Goal: Book appointment/travel/reservation

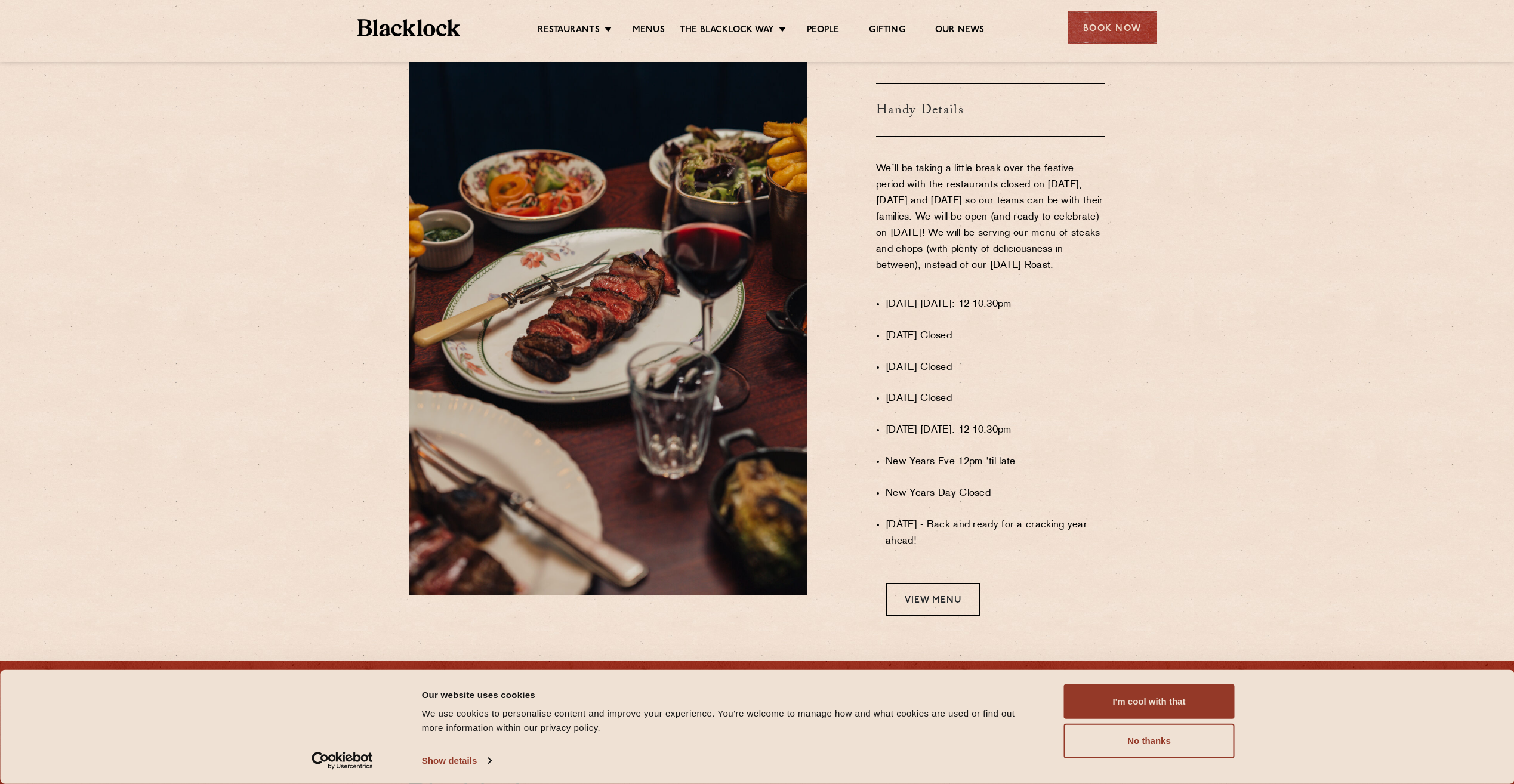
scroll to position [801, 0]
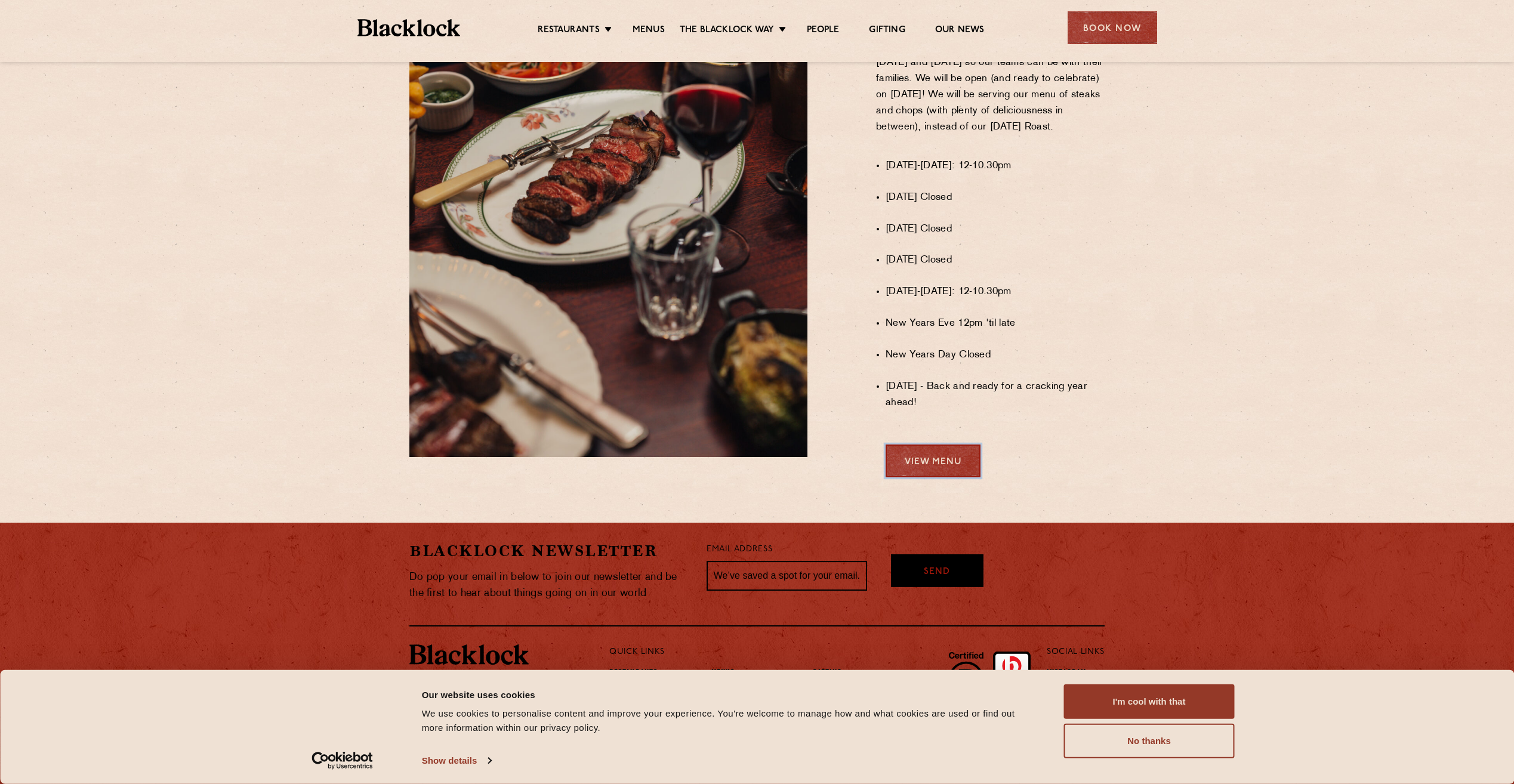
click at [952, 470] on link "View Menu" at bounding box center [932, 460] width 95 height 32
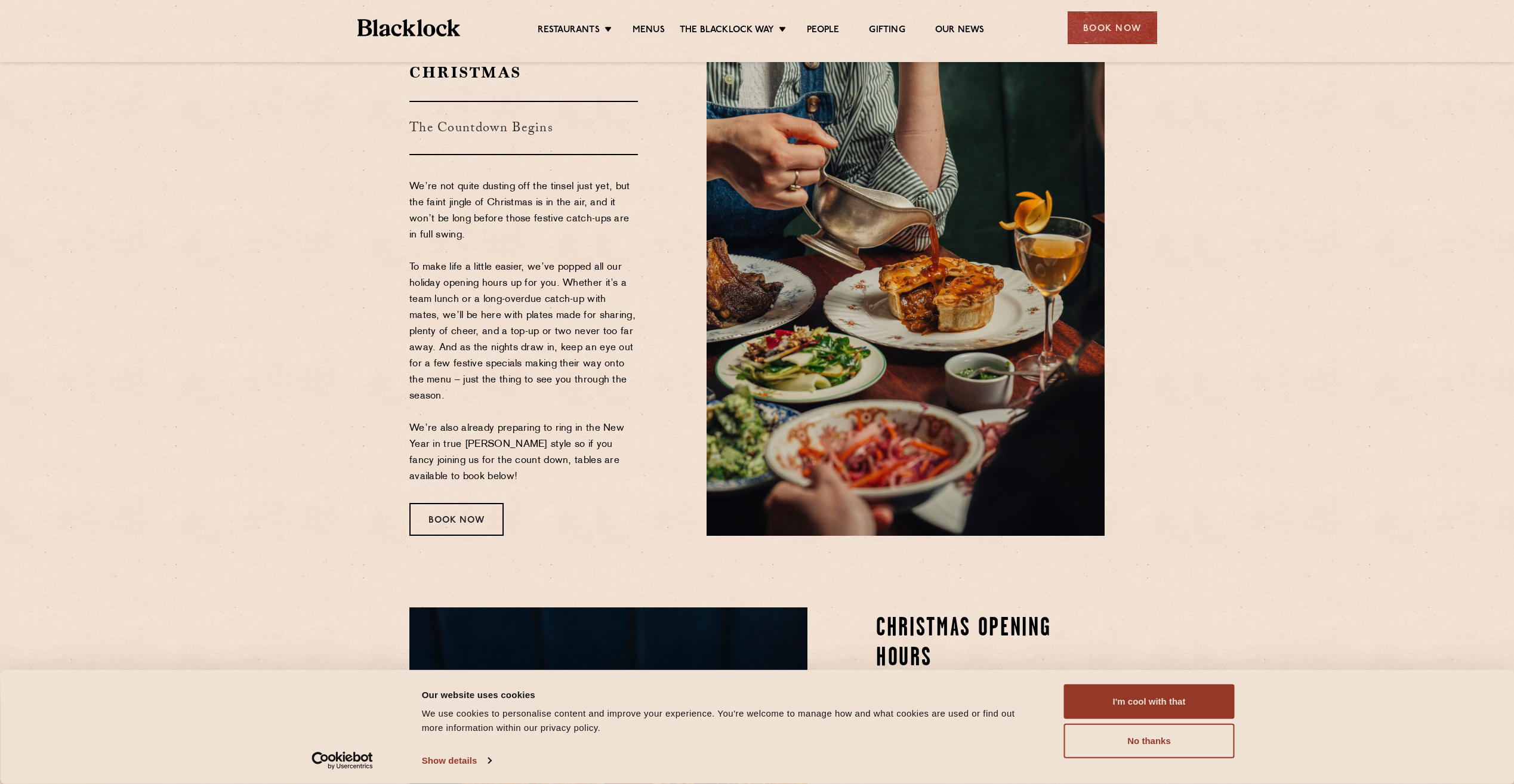
scroll to position [26, 0]
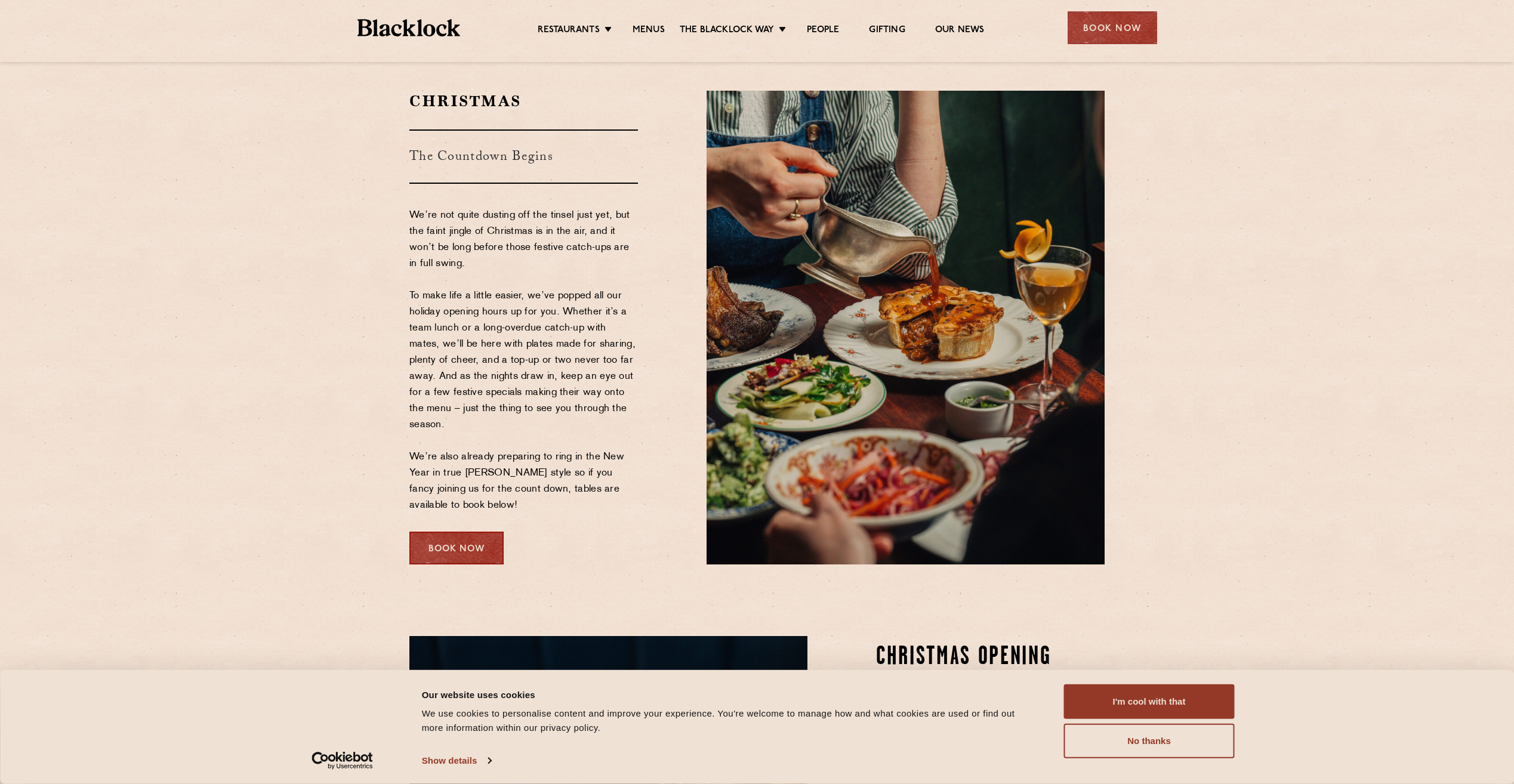
click at [501, 547] on div "Book Now" at bounding box center [456, 547] width 95 height 32
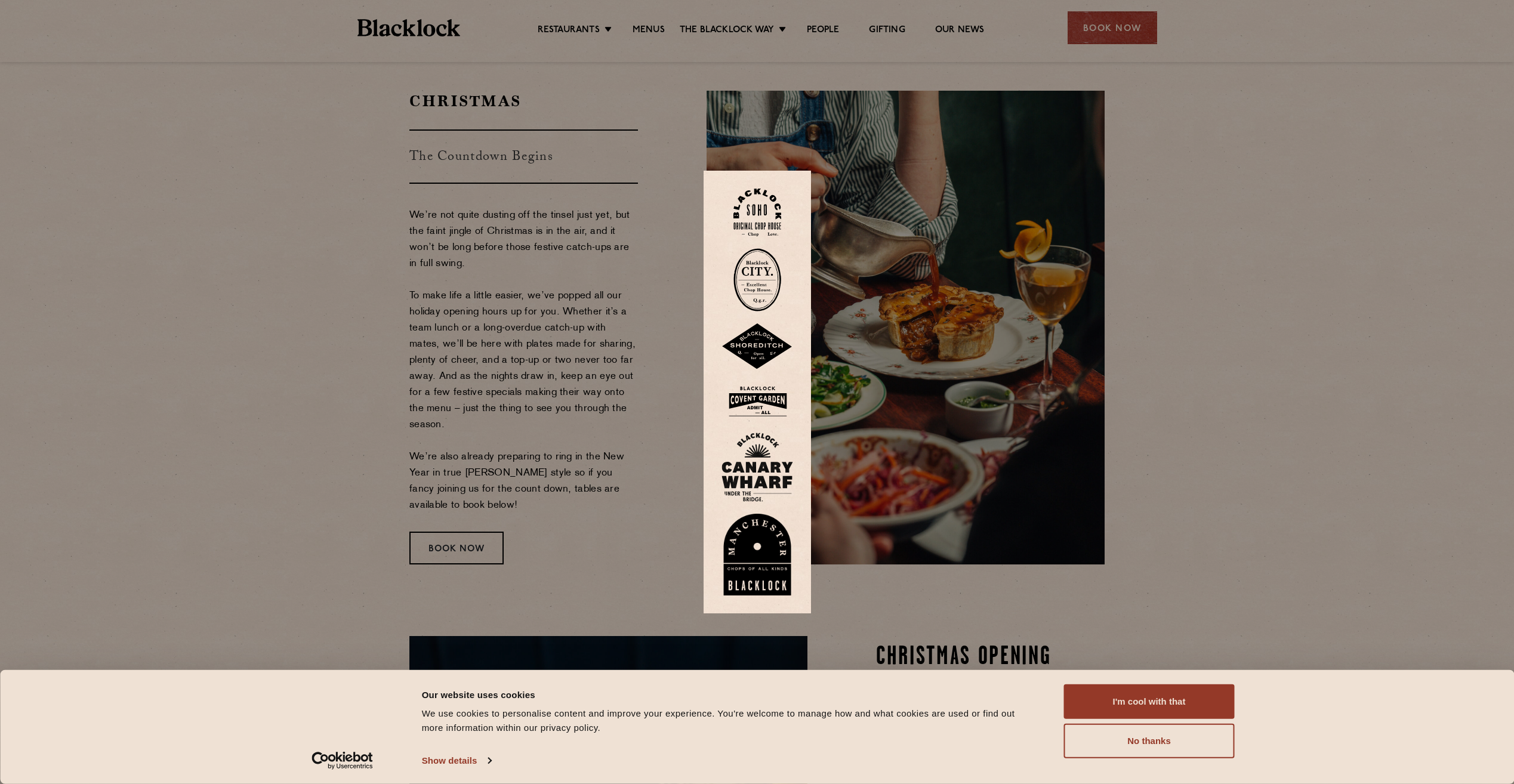
click at [781, 208] on img at bounding box center [757, 212] width 48 height 48
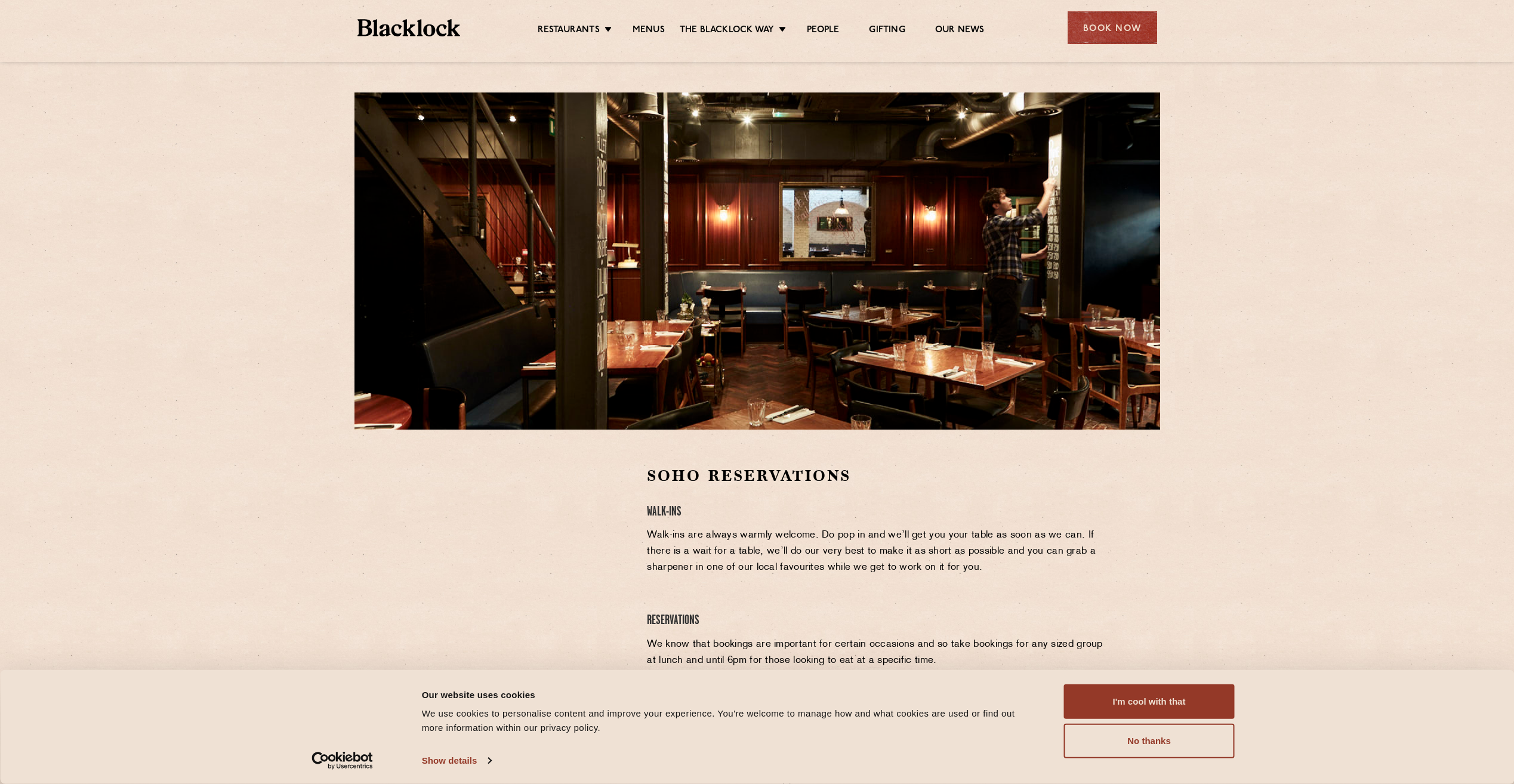
click at [708, 511] on h4 "Walk-Ins" at bounding box center [875, 512] width 458 height 16
click at [375, 547] on section "Soho Reservations Walk-Ins Walk-ins are always warmly welcome. Do pop in and we…" at bounding box center [757, 630] width 1514 height 402
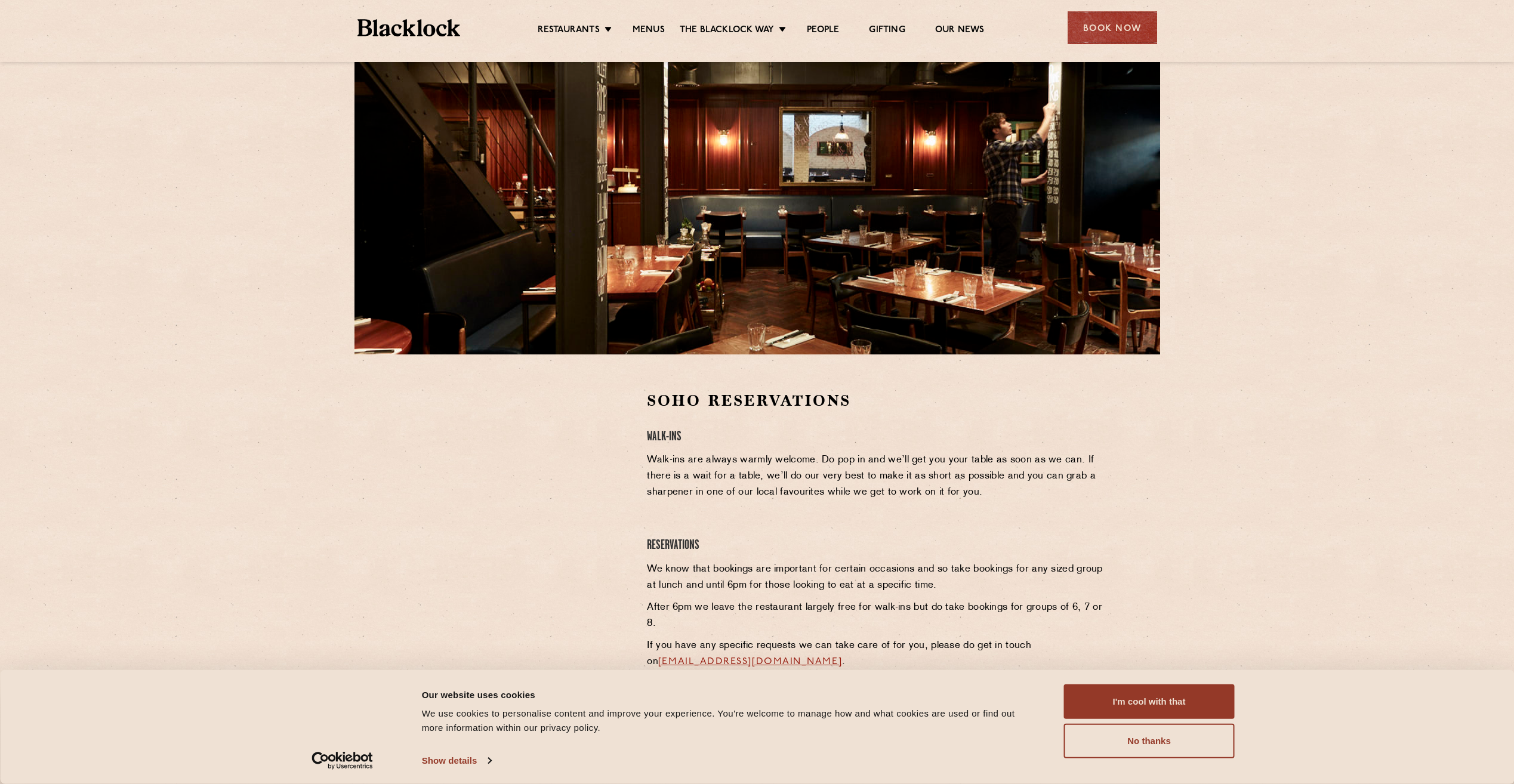
drag, startPoint x: 738, startPoint y: 679, endPoint x: 756, endPoint y: 657, distance: 28.4
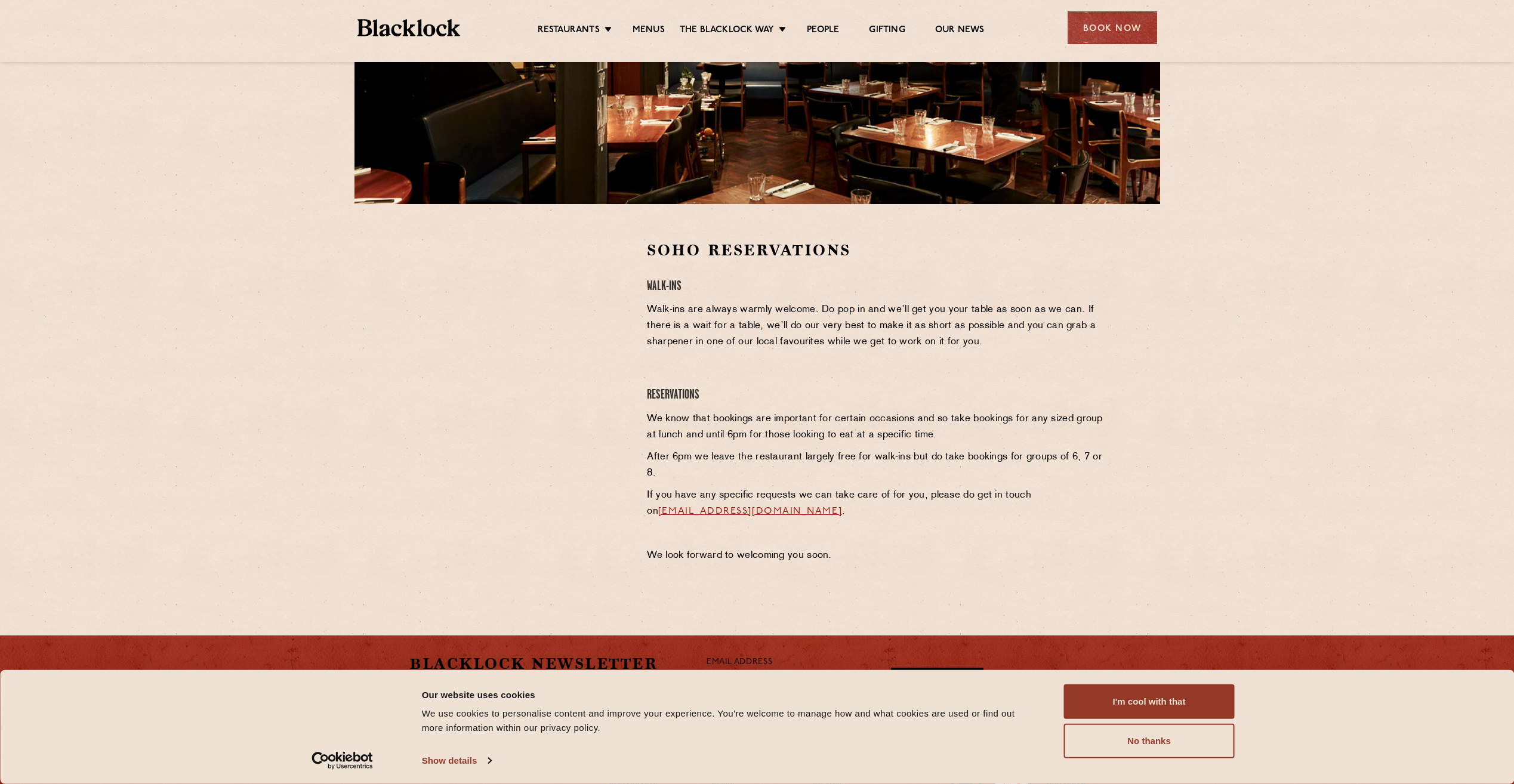
scroll to position [336, 0]
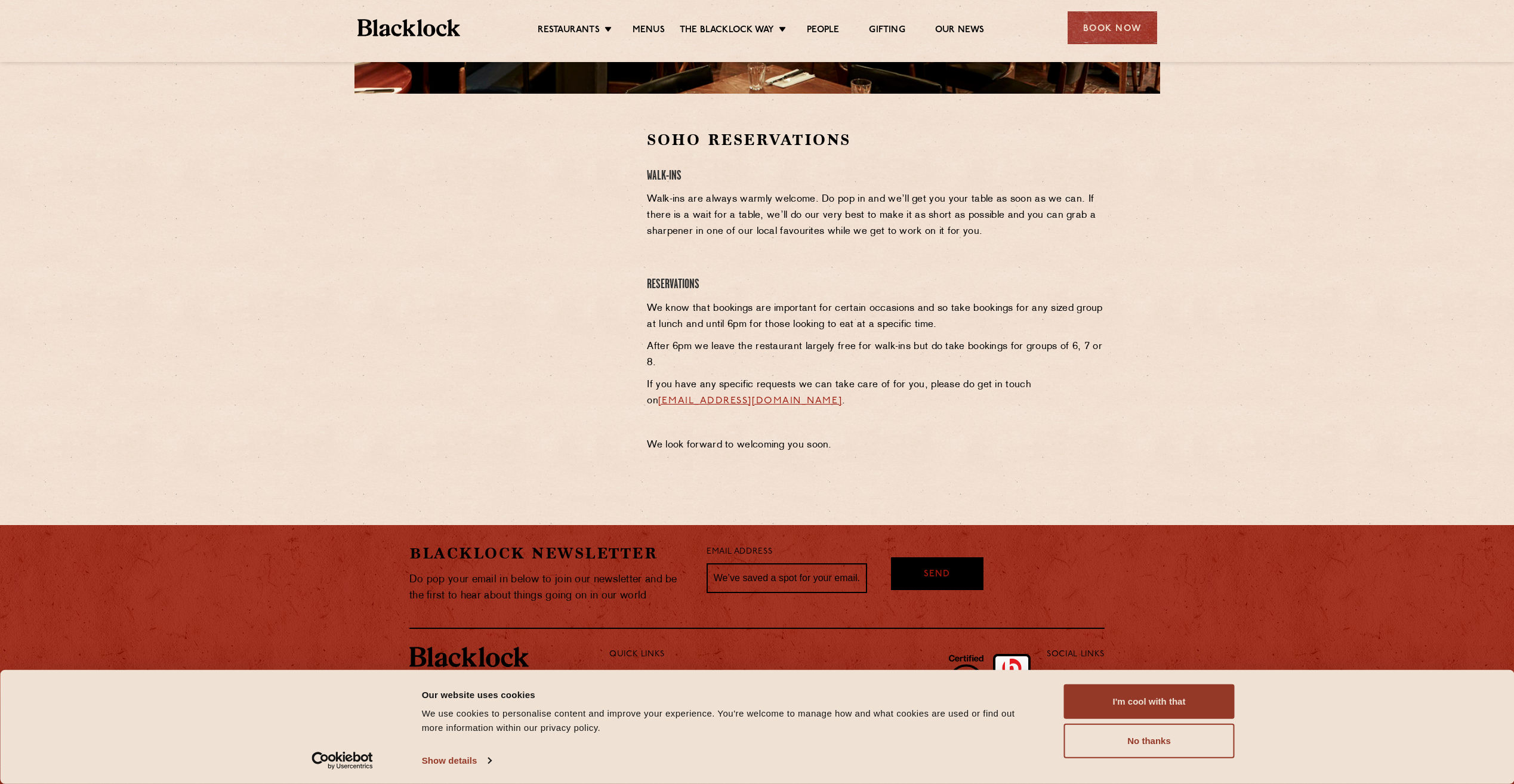
drag, startPoint x: 784, startPoint y: 388, endPoint x: 770, endPoint y: 546, distance: 158.6
click at [743, 403] on link "[EMAIL_ADDRESS][DOMAIN_NAME]" at bounding box center [750, 400] width 184 height 9
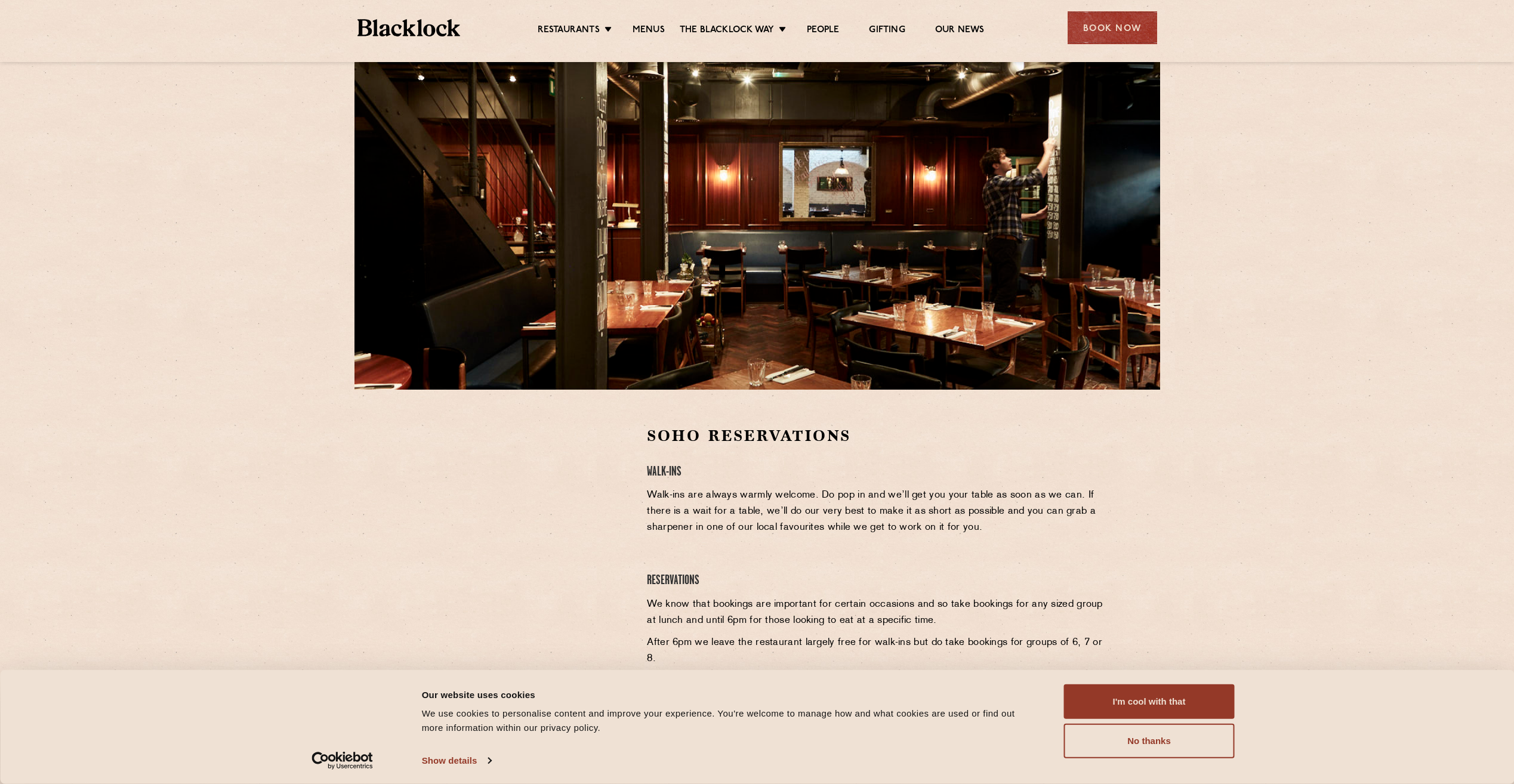
scroll to position [38, 0]
